Goal: Book appointment/travel/reservation: Book appointment/travel/reservation

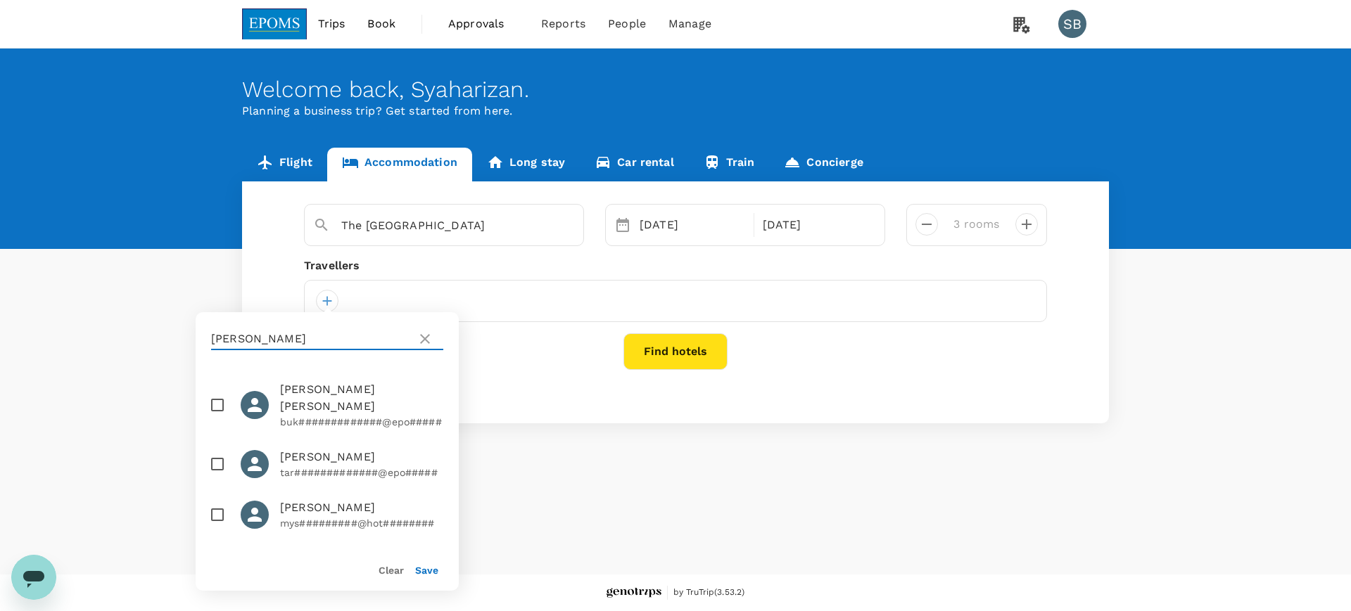
scroll to position [88, 0]
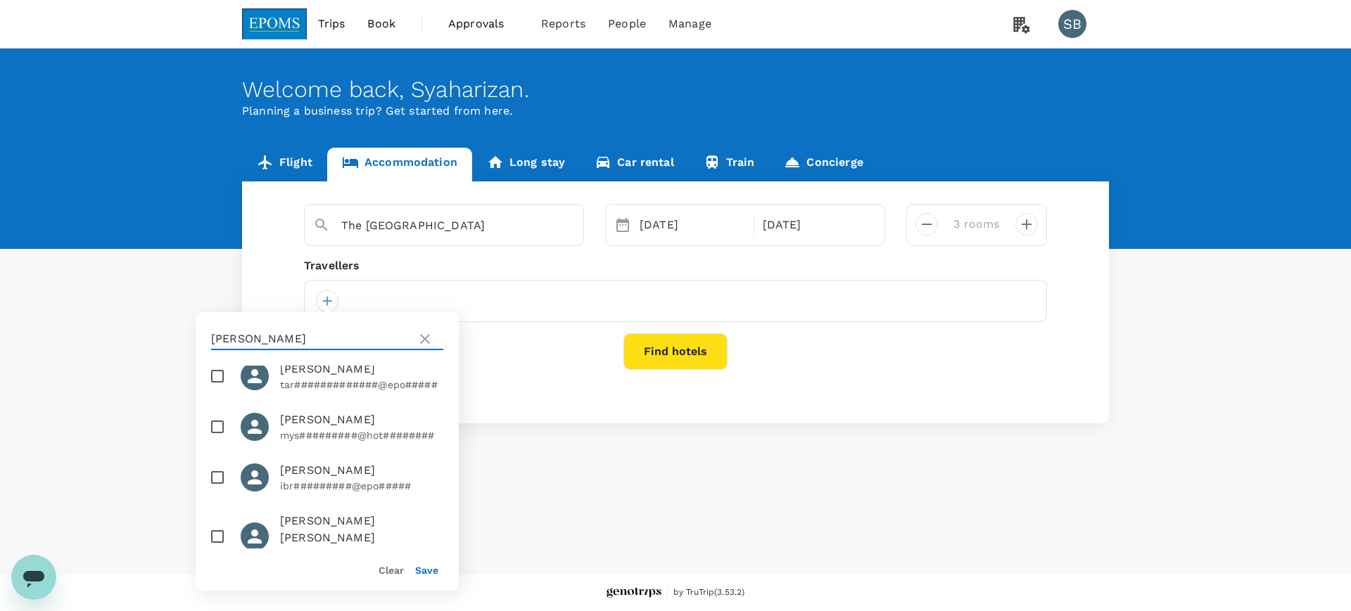
click at [216, 389] on input "checkbox" at bounding box center [218, 377] width 30 height 30
checkbox input "true"
click at [430, 567] on button "Save" at bounding box center [426, 570] width 23 height 11
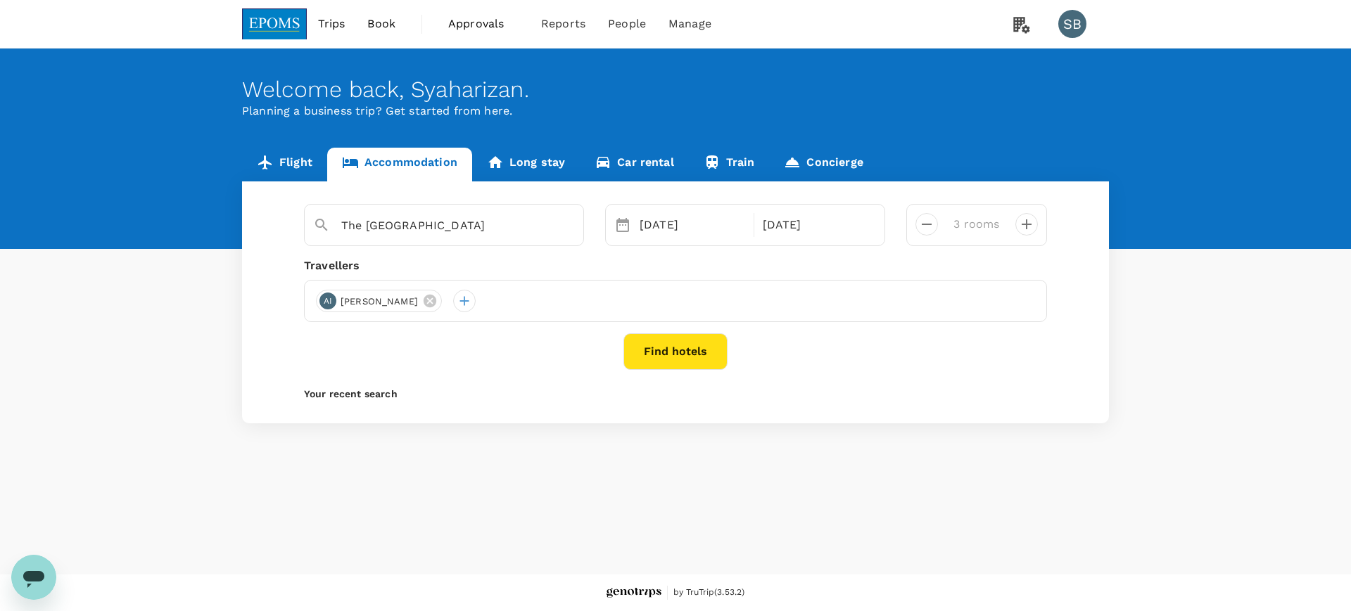
click at [286, 27] on img at bounding box center [274, 23] width 65 height 31
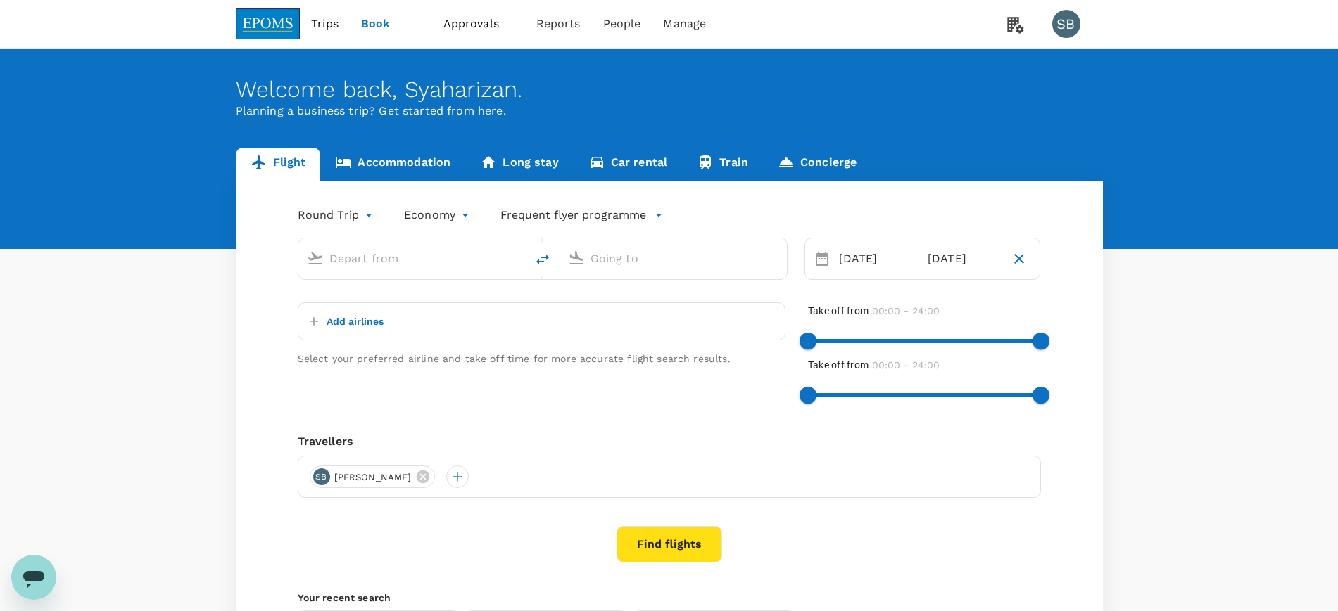
type input "[GEOGRAPHIC_DATA] (TGG)"
type input "Kuala Lumpur Intl ([GEOGRAPHIC_DATA])"
type input "[GEOGRAPHIC_DATA] (TGG)"
type input "Kuala Lumpur Intl ([GEOGRAPHIC_DATA])"
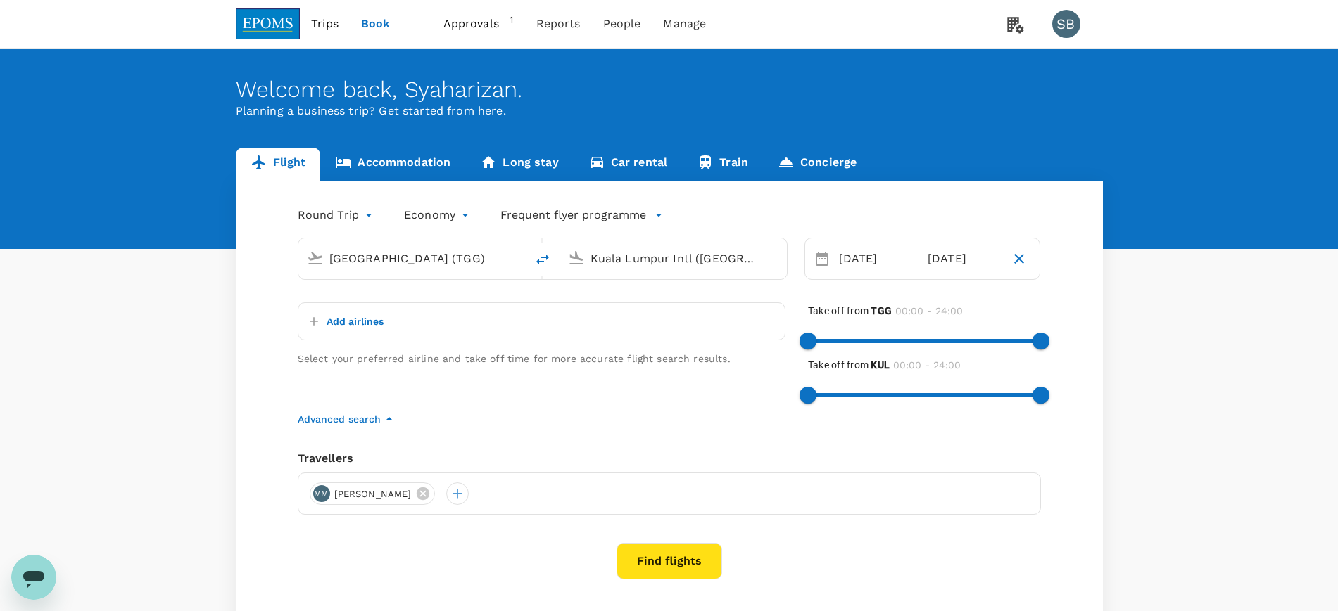
click at [491, 21] on span "Approvals" at bounding box center [476, 23] width 67 height 17
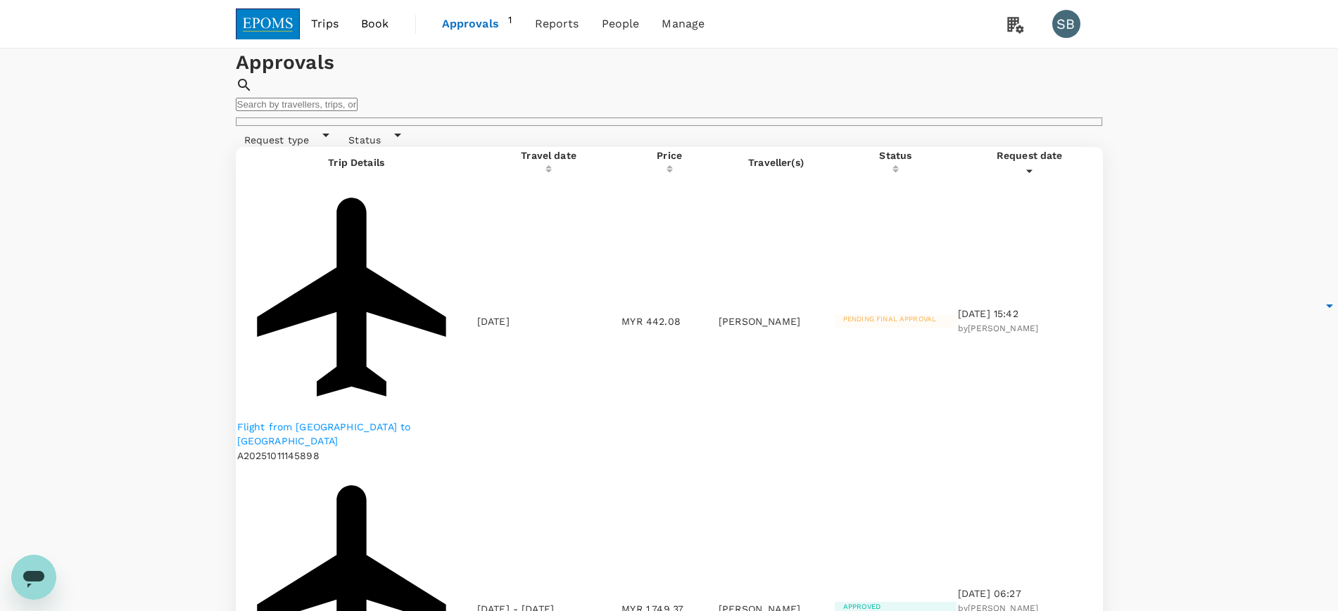
scroll to position [88, 0]
